Goal: Navigation & Orientation: Find specific page/section

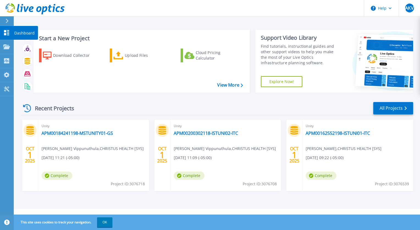
click at [21, 32] on p "Dashboard" at bounding box center [24, 33] width 20 height 14
click at [100, 221] on button "OK" at bounding box center [104, 222] width 15 height 10
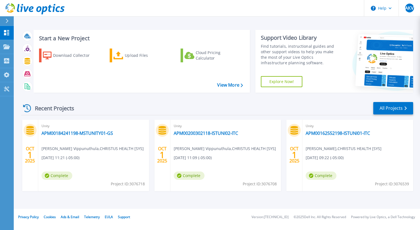
click at [400, 100] on div "Recent Projects All Projects OCT 1 2025 Unity APM00184241198-MSTUNITY01-GS Arvi…" at bounding box center [217, 151] width 392 height 109
click at [397, 111] on link "All Projects" at bounding box center [394, 108] width 40 height 12
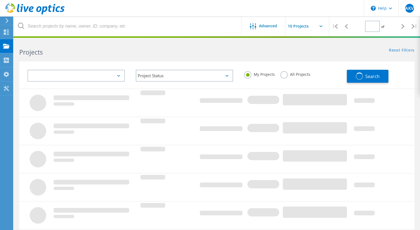
type input "1"
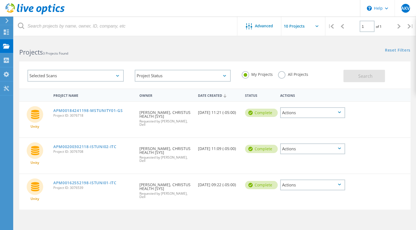
scroll to position [24, 0]
